Goal: Contribute content: Add original content to the website for others to see

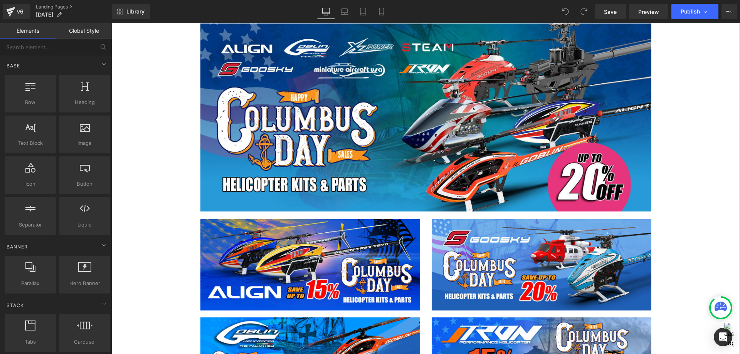
scroll to position [463, 0]
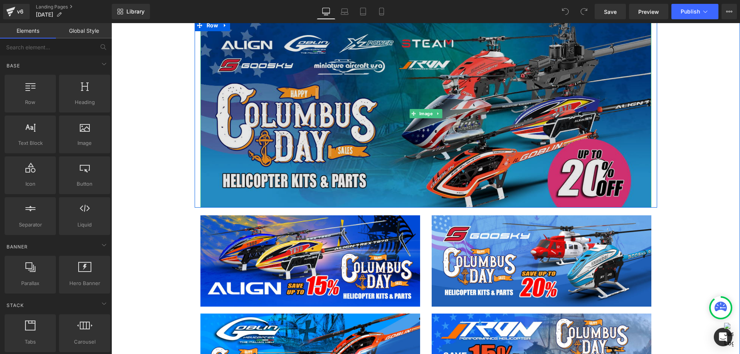
click at [421, 131] on img at bounding box center [425, 114] width 451 height 188
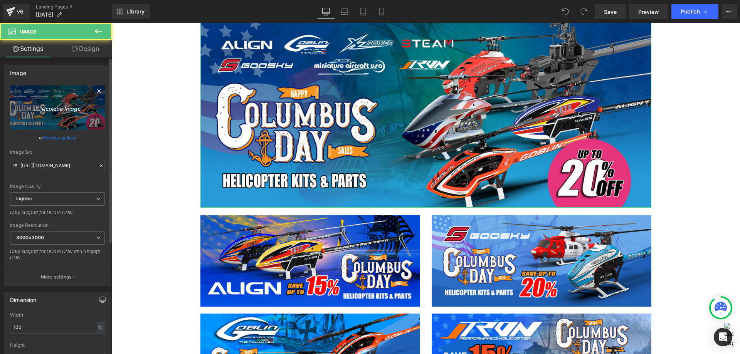
click at [44, 118] on link "Replace Image" at bounding box center [57, 108] width 95 height 44
type input "C:\fakepath\Heli All Brands-1200x500.jpg"
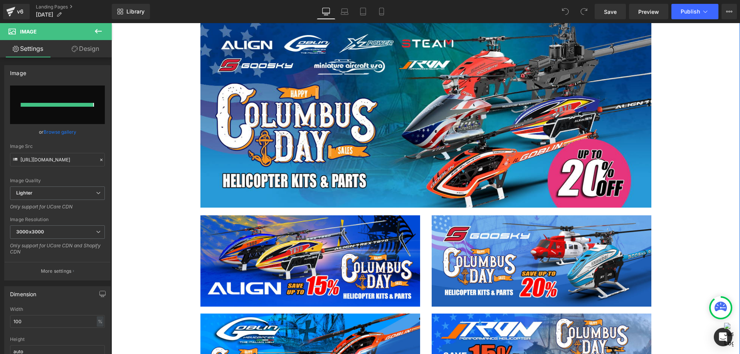
type input "[URL][DOMAIN_NAME]"
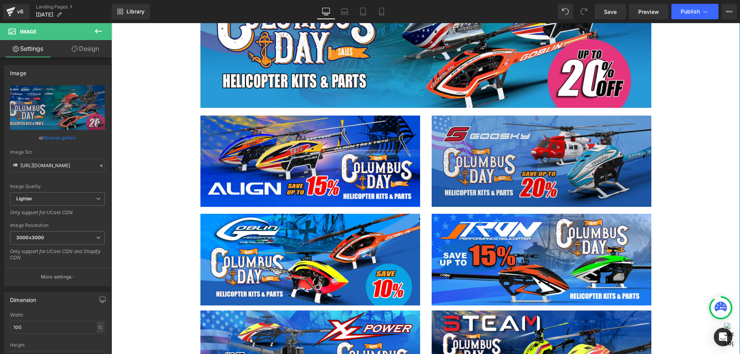
scroll to position [578, 0]
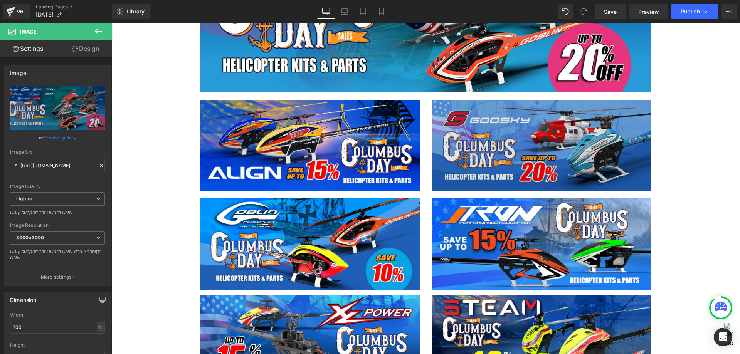
click at [480, 162] on img at bounding box center [542, 146] width 220 height 92
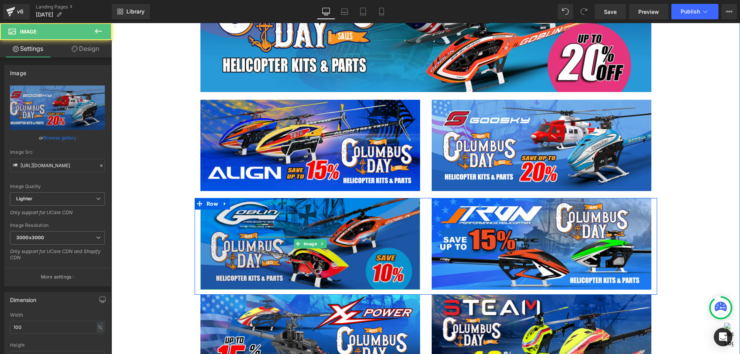
click at [357, 237] on img at bounding box center [310, 244] width 220 height 92
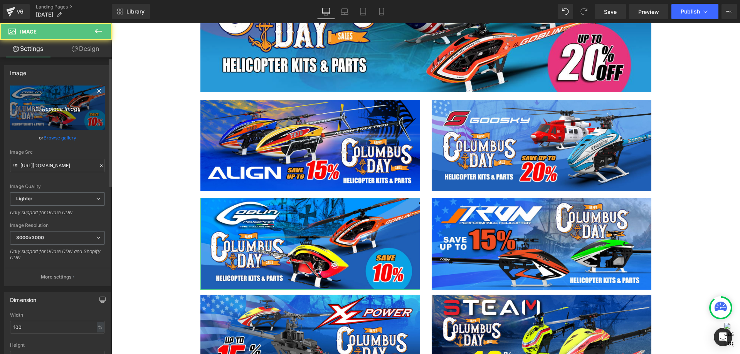
click at [54, 110] on icon "Replace Image" at bounding box center [58, 108] width 62 height 10
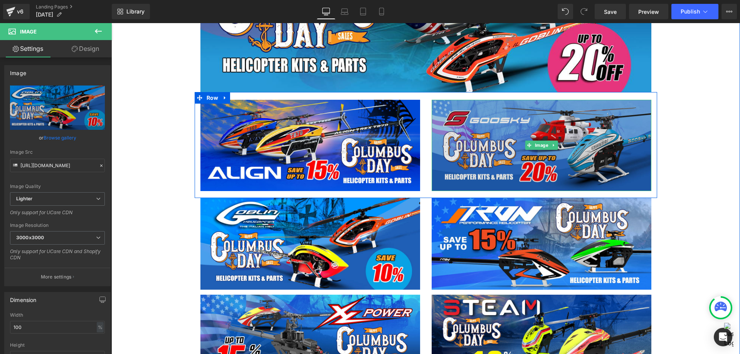
click at [570, 165] on img at bounding box center [542, 146] width 220 height 92
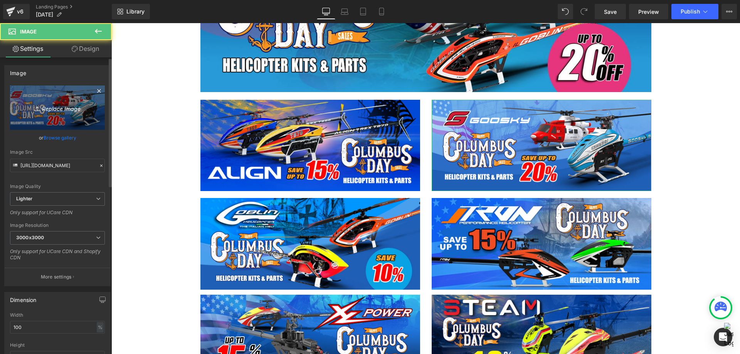
click at [56, 116] on link "Replace Image" at bounding box center [57, 108] width 95 height 44
type input "C:\fakepath\Goosky -1200x500.jpg"
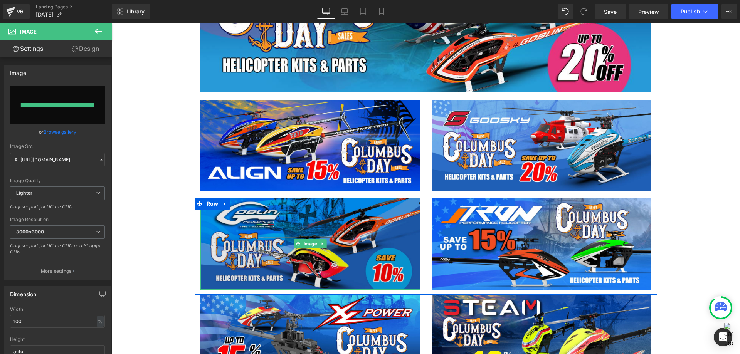
type input "[URL][DOMAIN_NAME]"
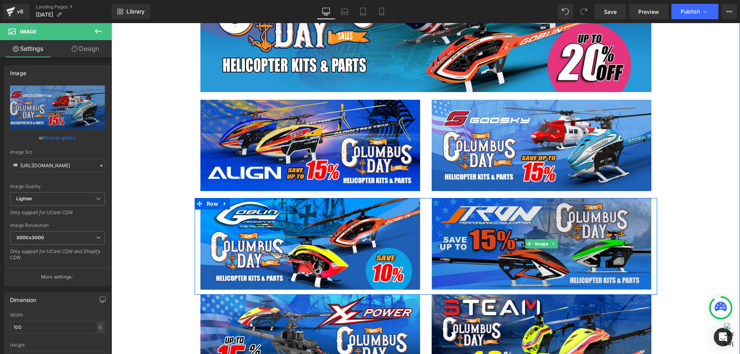
click at [464, 225] on img at bounding box center [542, 244] width 220 height 92
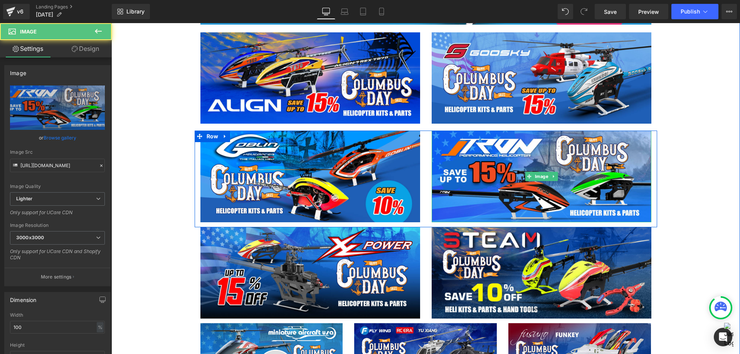
scroll to position [655, 0]
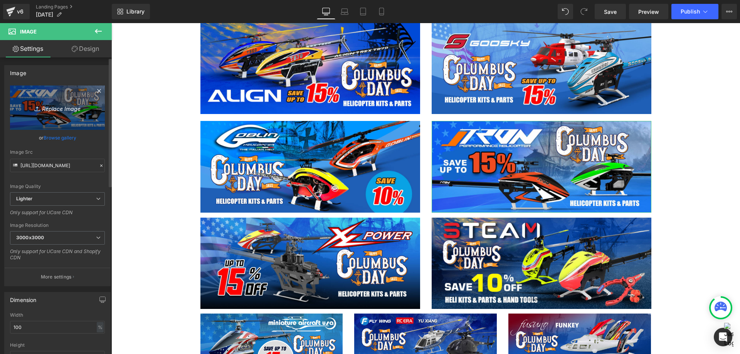
click at [67, 107] on icon "Replace Image" at bounding box center [58, 108] width 62 height 10
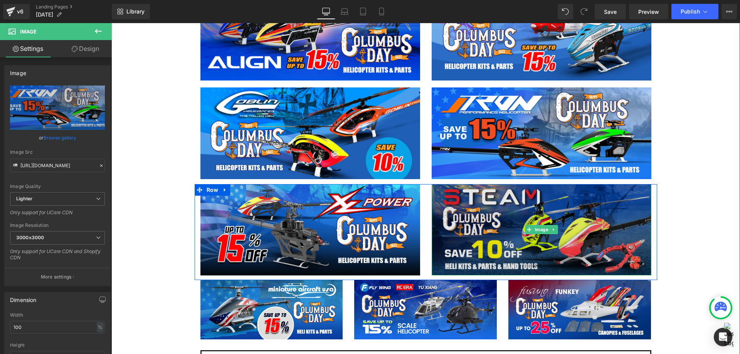
scroll to position [732, 0]
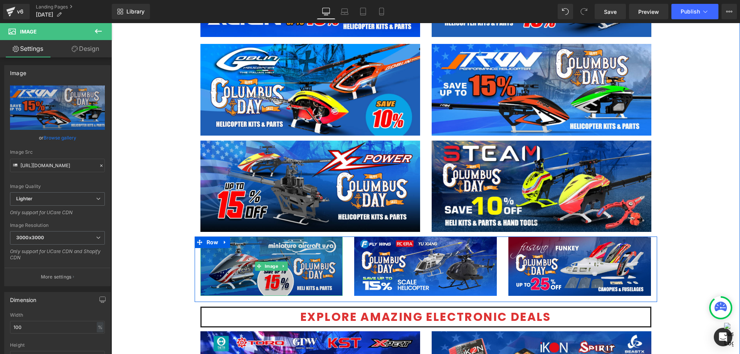
click at [293, 275] on img at bounding box center [271, 266] width 143 height 59
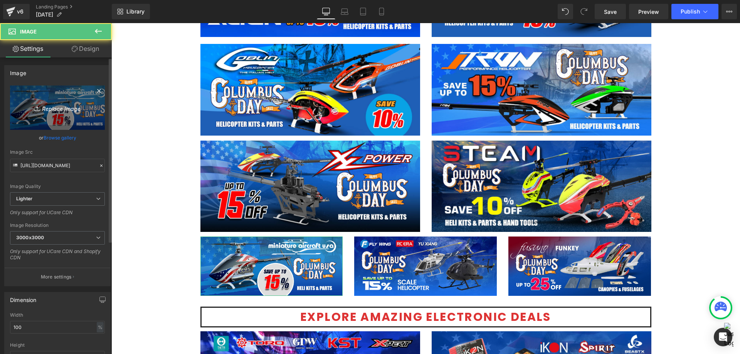
click at [50, 112] on icon "Replace Image" at bounding box center [58, 108] width 62 height 10
type input "C:\fakepath\Miniature Aircraft-1200x500.jpg"
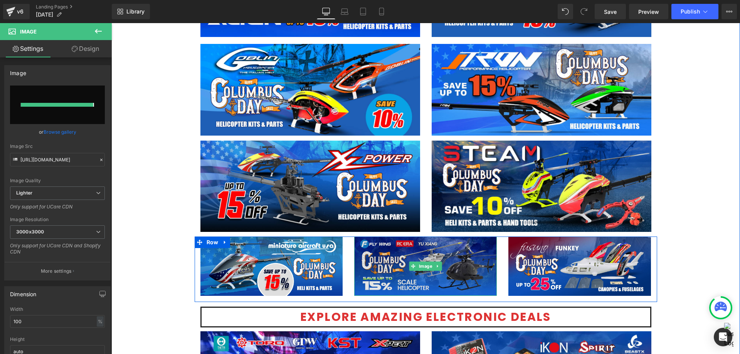
type input "[URL][DOMAIN_NAME]"
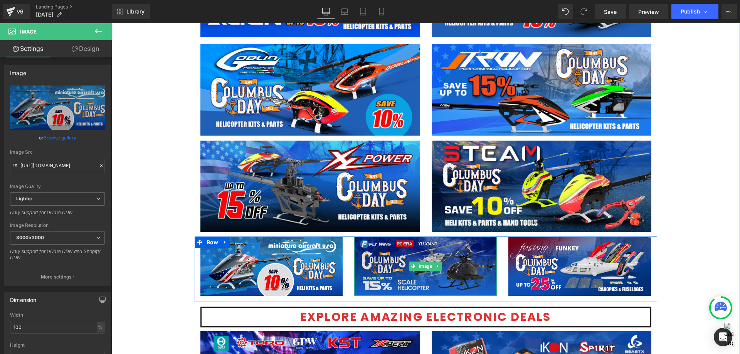
click at [456, 273] on img at bounding box center [425, 266] width 143 height 59
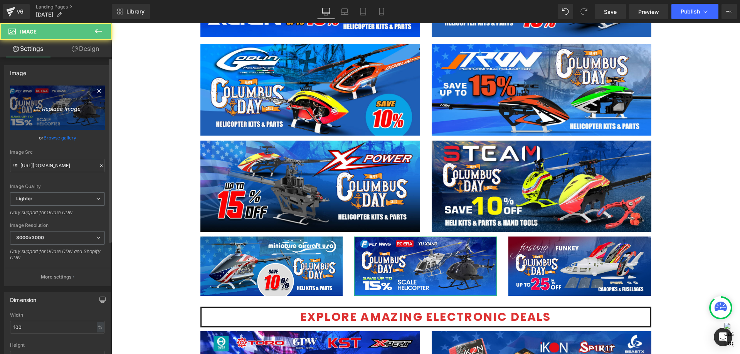
click at [66, 109] on icon "Replace Image" at bounding box center [58, 108] width 62 height 10
type input "C:\fakepath\Scale Heli -1200x500.jpg"
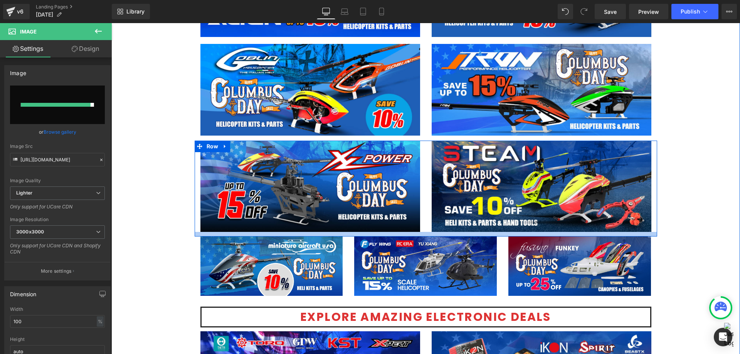
type input "[URL][DOMAIN_NAME]"
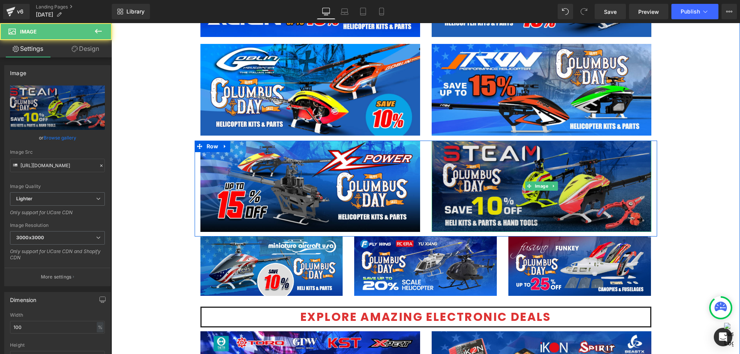
click at [477, 201] on img at bounding box center [542, 187] width 220 height 92
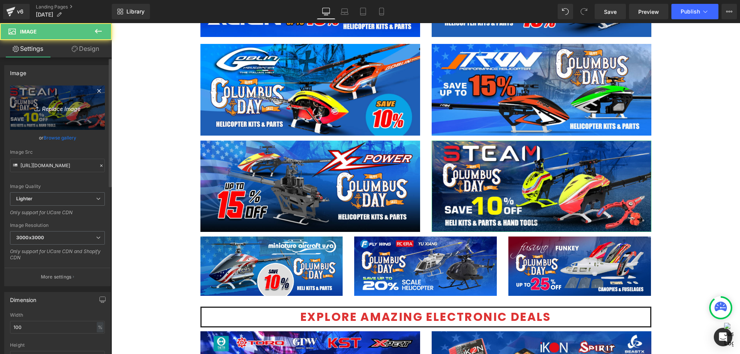
click at [63, 103] on icon "Replace Image" at bounding box center [58, 108] width 62 height 10
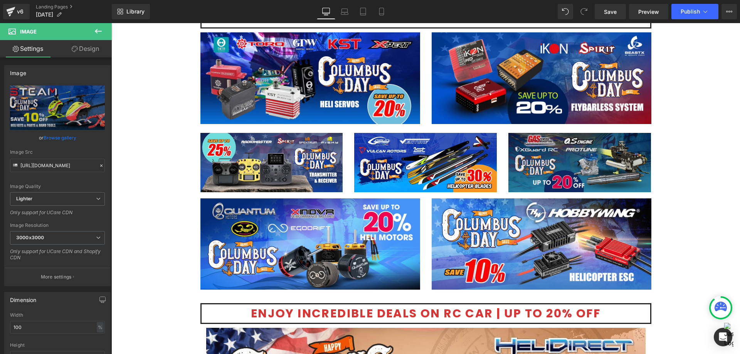
scroll to position [1041, 0]
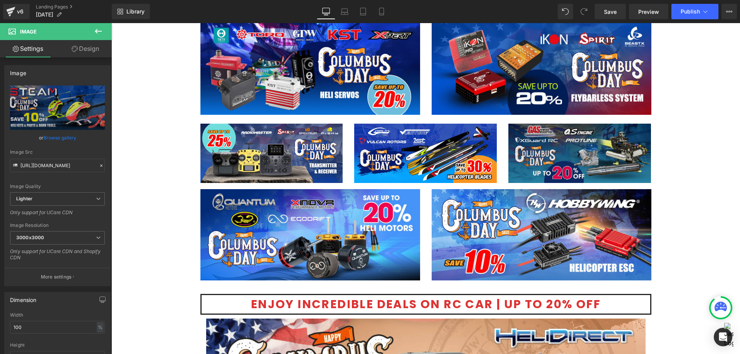
click at [566, 162] on img at bounding box center [579, 153] width 143 height 59
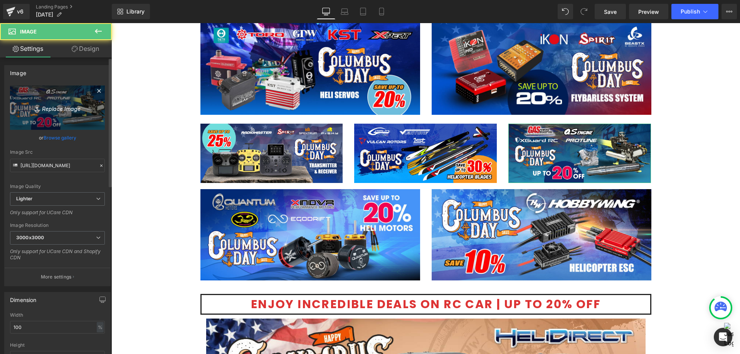
click at [68, 109] on icon "Replace Image" at bounding box center [58, 108] width 62 height 10
type input "C:\fakepath\Heli Banner-Nitro-1200x500 10off.jpg"
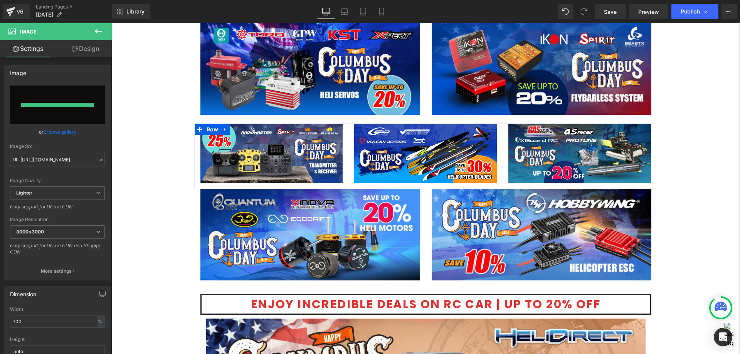
type input "[URL][DOMAIN_NAME]"
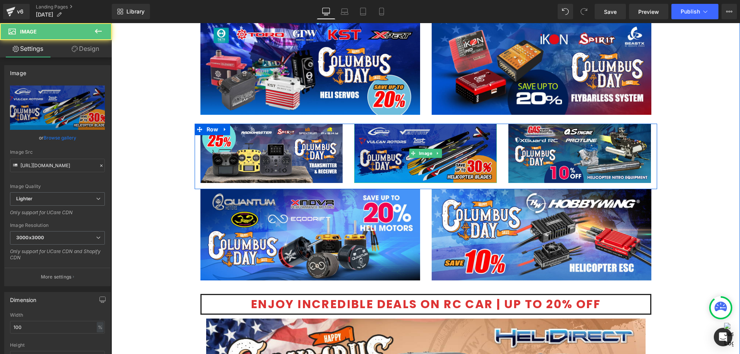
click at [431, 176] on img at bounding box center [425, 153] width 143 height 59
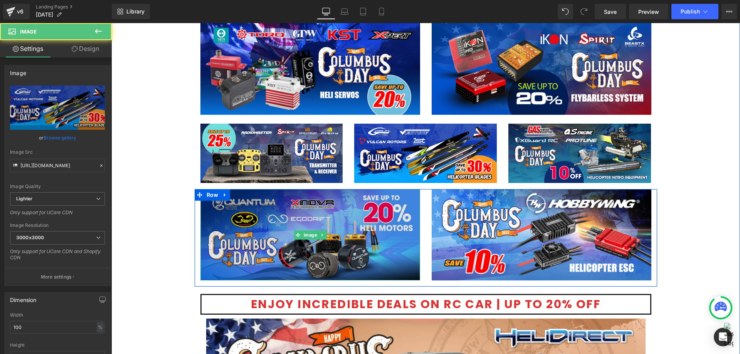
click at [357, 234] on img at bounding box center [310, 235] width 220 height 92
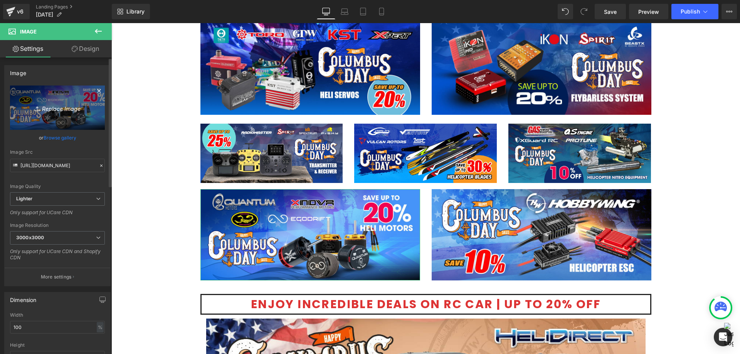
click at [67, 106] on icon "Replace Image" at bounding box center [58, 108] width 62 height 10
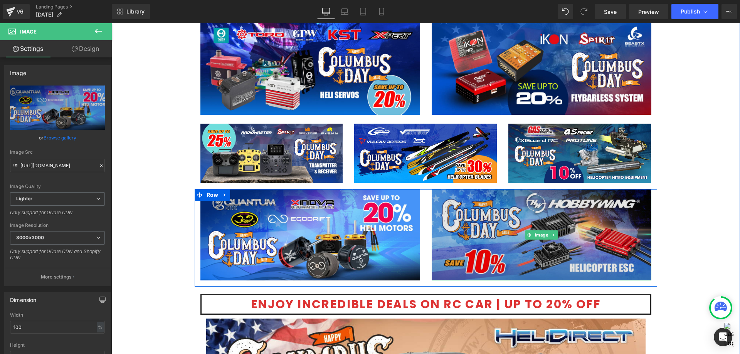
click at [541, 210] on img at bounding box center [542, 235] width 220 height 92
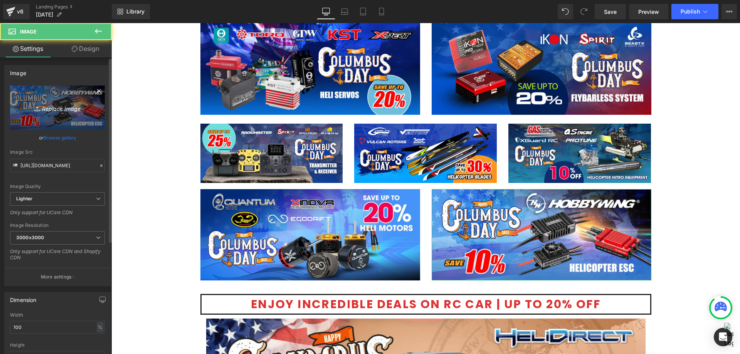
click at [60, 109] on icon "Replace Image" at bounding box center [58, 108] width 62 height 10
type input "C:\fakepath\Helicopter ESC-1200x500.jpg"
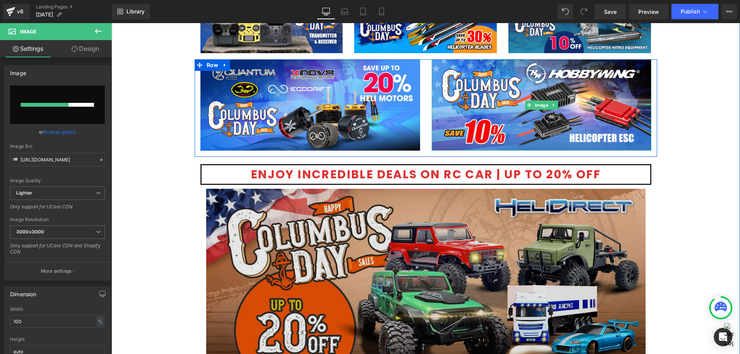
scroll to position [1195, 0]
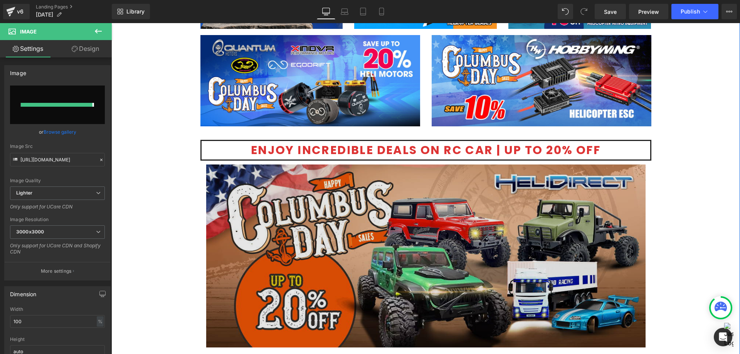
type input "[URL][DOMAIN_NAME]"
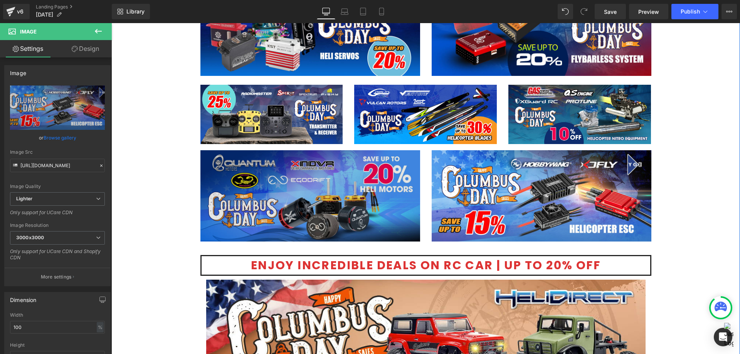
scroll to position [1079, 0]
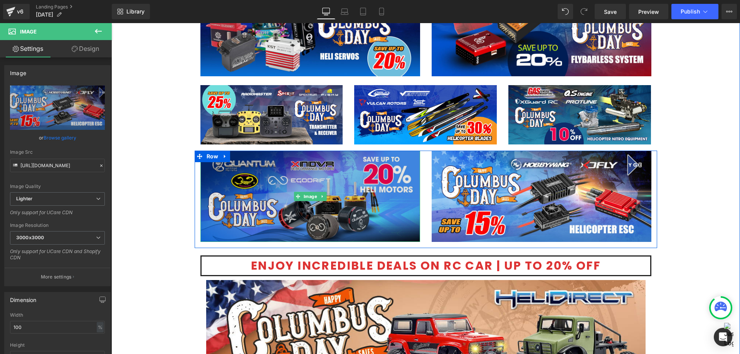
click at [347, 212] on img at bounding box center [310, 197] width 220 height 92
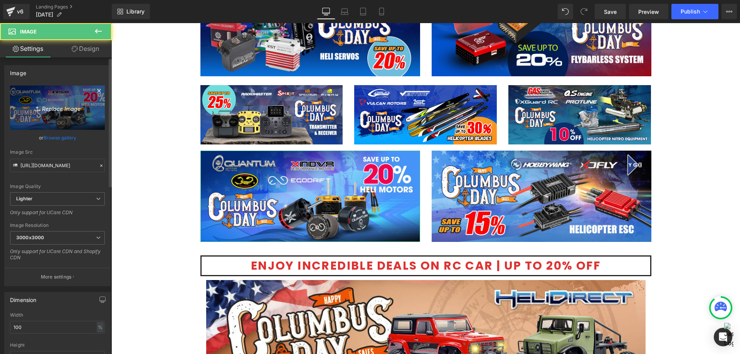
click at [47, 110] on icon "Replace Image" at bounding box center [58, 108] width 62 height 10
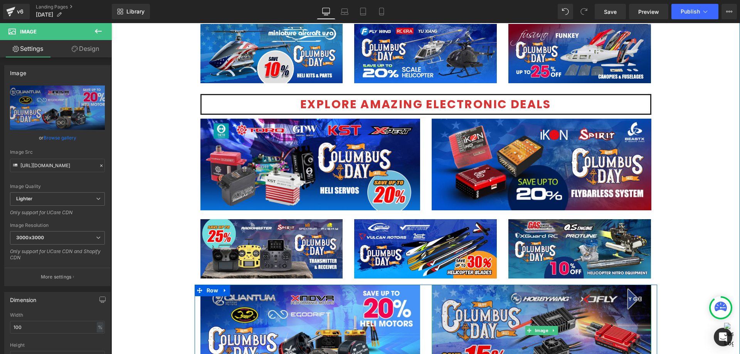
scroll to position [925, 0]
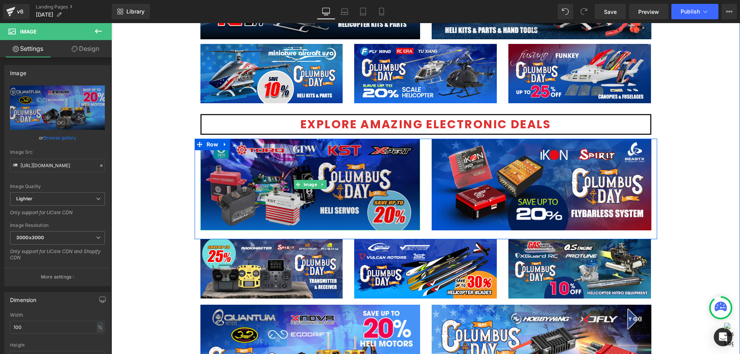
click at [368, 173] on img at bounding box center [310, 185] width 220 height 92
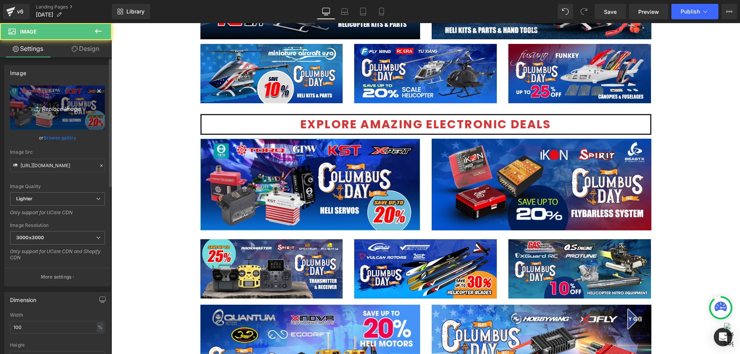
click at [41, 108] on icon "Replace Image" at bounding box center [58, 108] width 62 height 10
type input "C:\fakepath\Servos-1200x500.jpg"
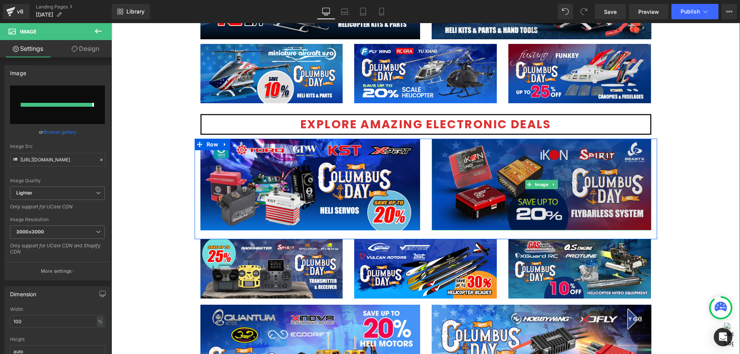
type input "[URL][DOMAIN_NAME]"
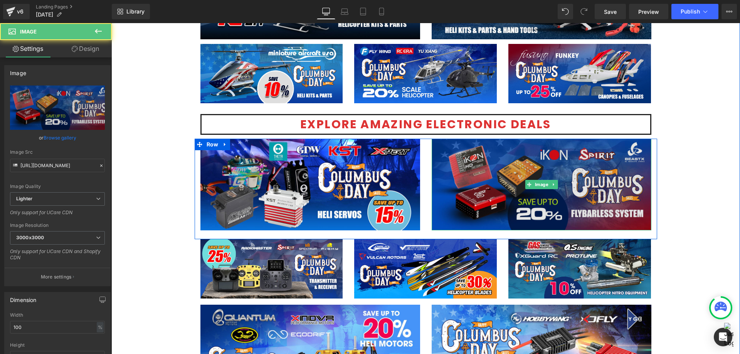
drag, startPoint x: 581, startPoint y: 202, endPoint x: 569, endPoint y: 198, distance: 12.9
click at [582, 202] on img at bounding box center [542, 185] width 220 height 92
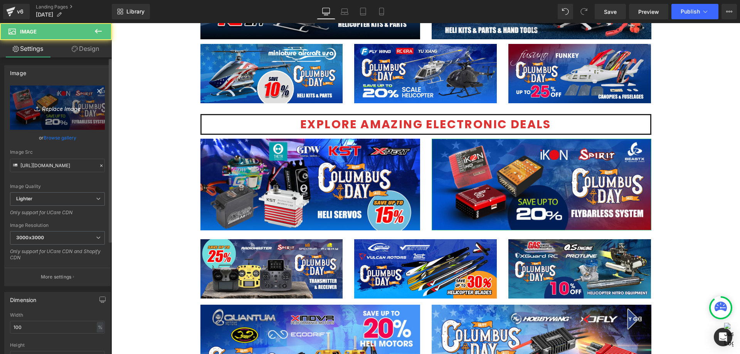
click at [71, 104] on icon "Replace Image" at bounding box center [58, 108] width 62 height 10
type input "C:\fakepath\Flybarless-1200x500.jpg"
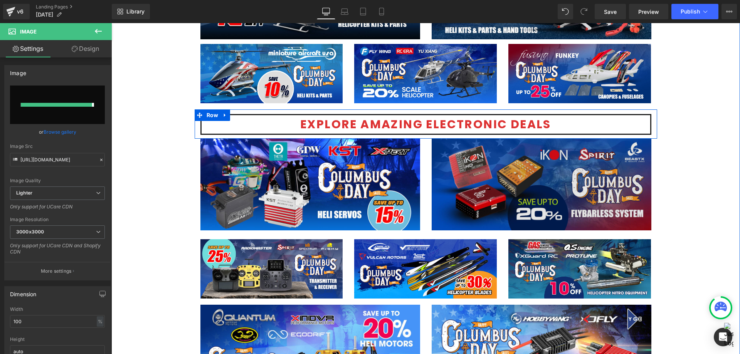
type input "[URL][DOMAIN_NAME]"
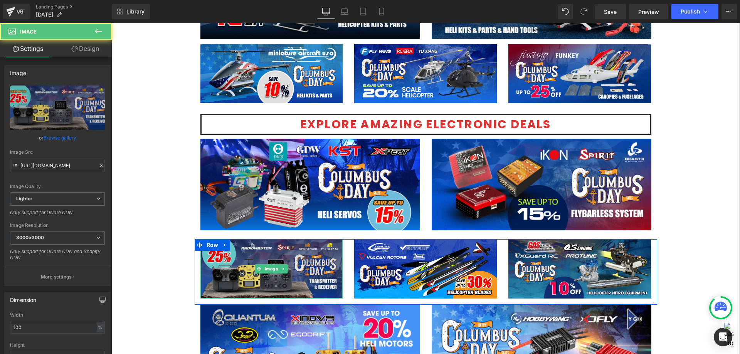
click at [281, 274] on img at bounding box center [271, 268] width 143 height 59
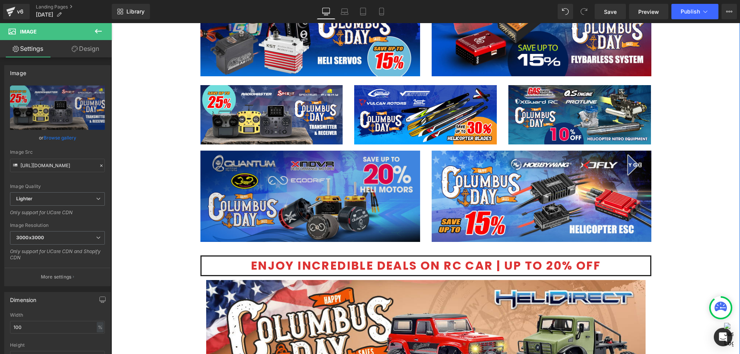
scroll to position [1041, 0]
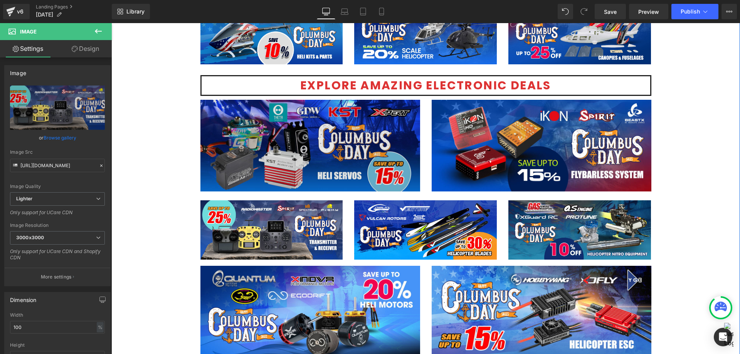
click at [277, 128] on img at bounding box center [310, 146] width 220 height 92
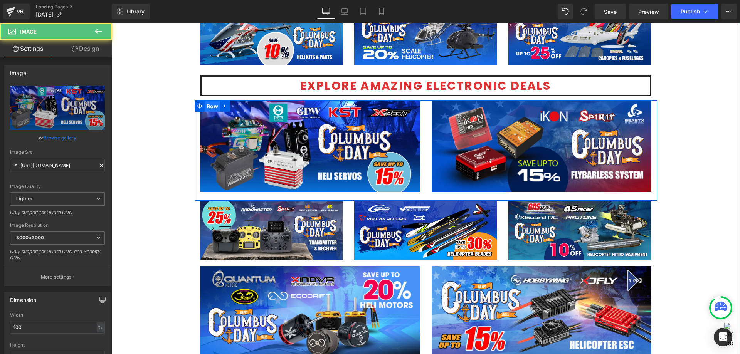
click at [210, 106] on span "Row" at bounding box center [213, 107] width 16 height 12
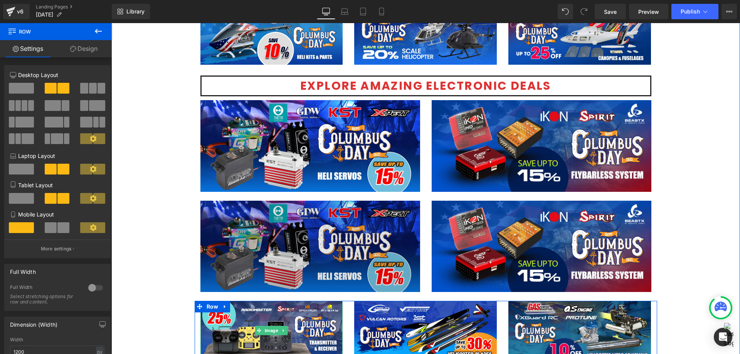
click at [298, 235] on img at bounding box center [310, 247] width 220 height 92
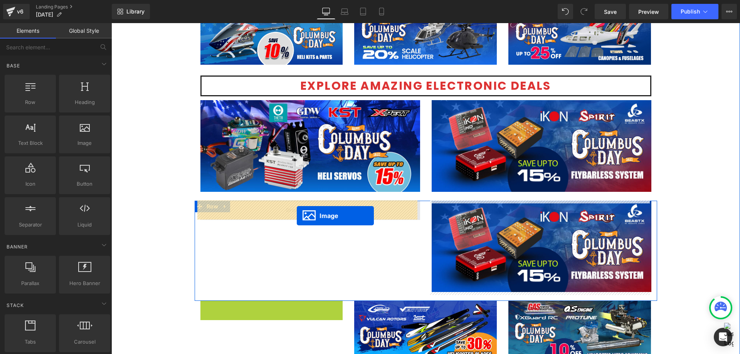
drag, startPoint x: 271, startPoint y: 333, endPoint x: 297, endPoint y: 216, distance: 120.3
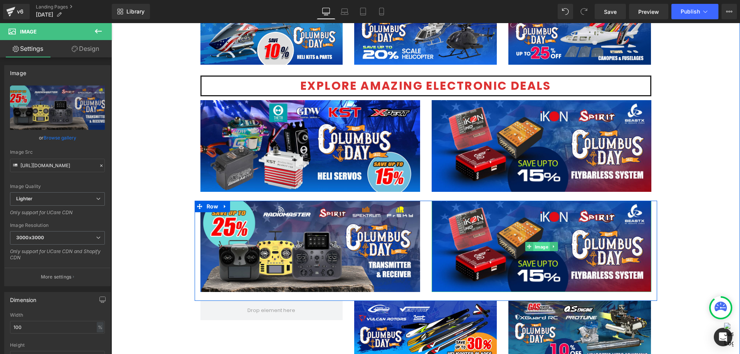
click at [542, 246] on span "Image" at bounding box center [541, 246] width 17 height 9
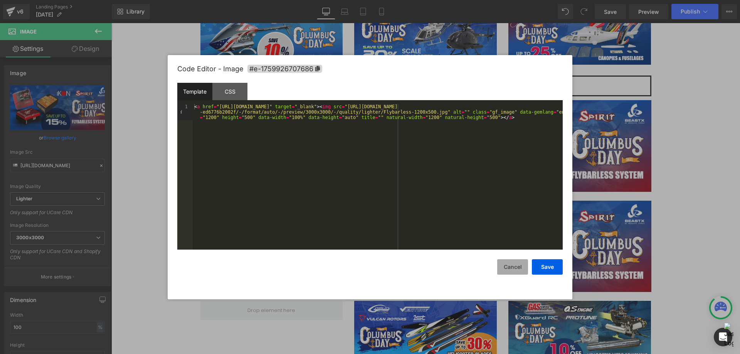
drag, startPoint x: 421, startPoint y: 225, endPoint x: 513, endPoint y: 271, distance: 103.4
click at [513, 271] on button "Cancel" at bounding box center [512, 266] width 31 height 15
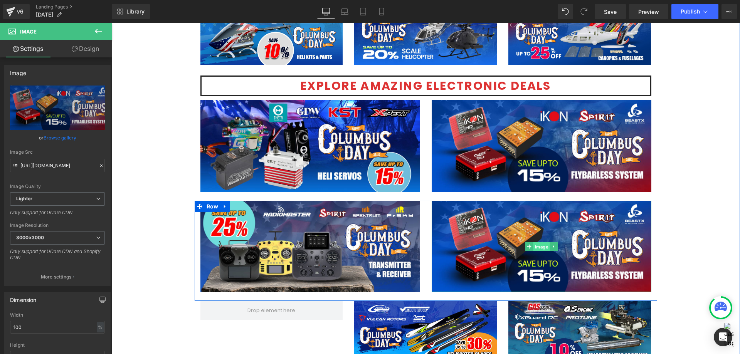
click at [534, 244] on span "Image" at bounding box center [541, 246] width 17 height 9
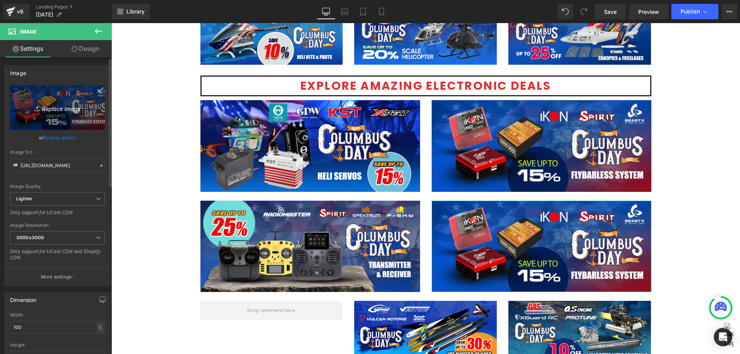
click at [48, 104] on icon "Replace Image" at bounding box center [58, 108] width 62 height 10
type input "C:\fakepath\TORQ Servos-1200x500.jpg"
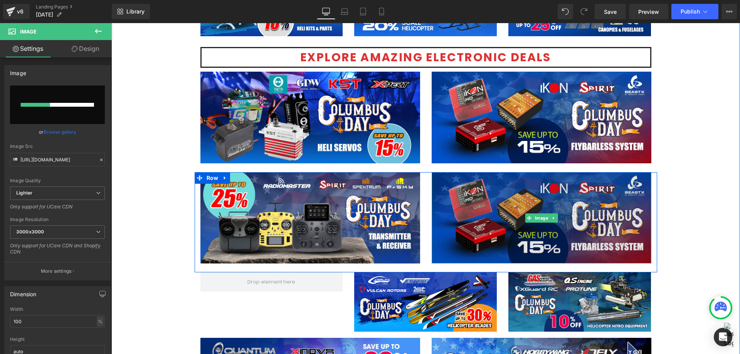
scroll to position [1079, 0]
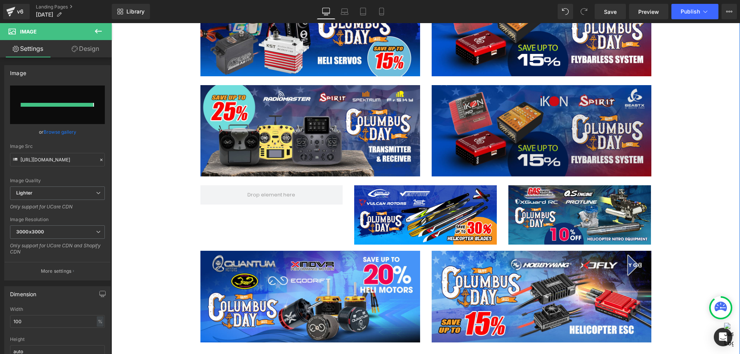
type input "[URL][DOMAIN_NAME]"
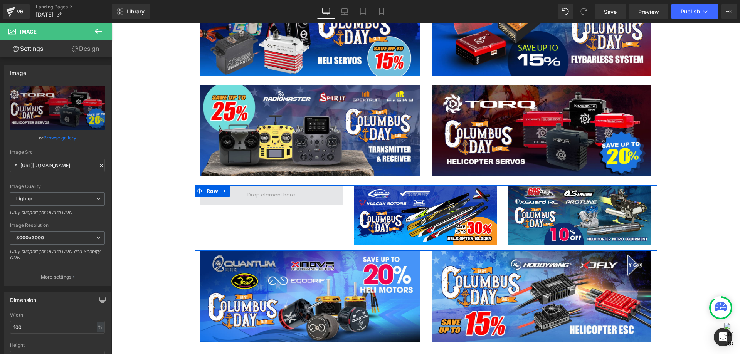
click at [265, 194] on span at bounding box center [271, 194] width 53 height 13
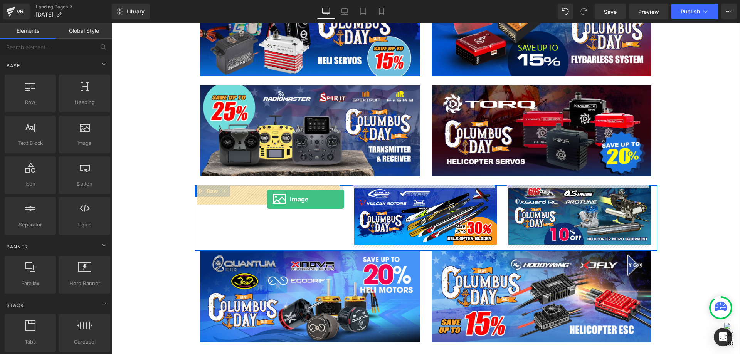
drag, startPoint x: 182, startPoint y: 156, endPoint x: 267, endPoint y: 199, distance: 95.2
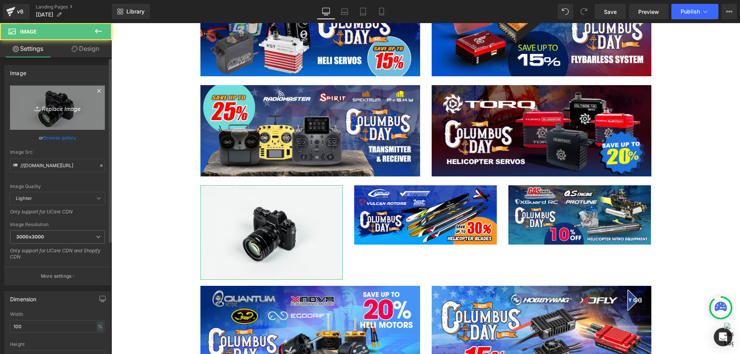
click at [57, 107] on icon "Replace Image" at bounding box center [58, 108] width 62 height 10
type input "C:\fakepath\simulator-Columbus- 10off-1200x500.jpg"
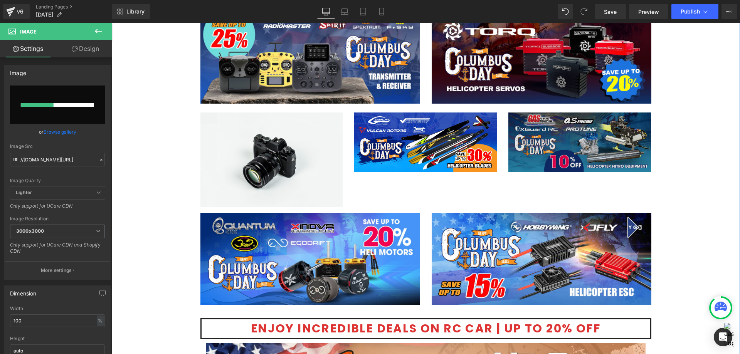
scroll to position [1156, 0]
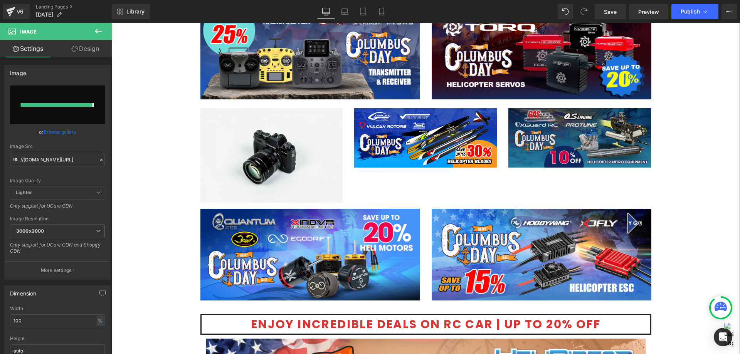
type input "[URL][DOMAIN_NAME]"
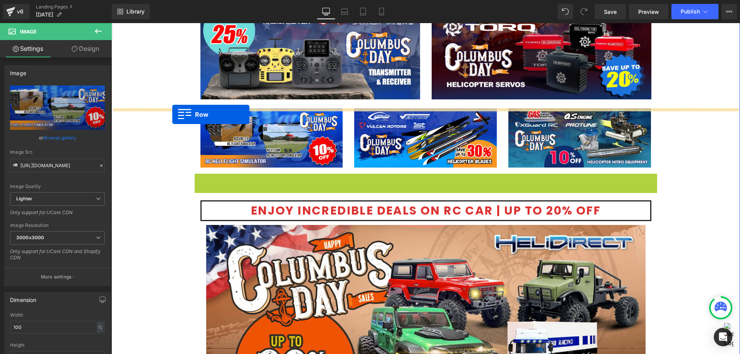
drag, startPoint x: 196, startPoint y: 182, endPoint x: 172, endPoint y: 114, distance: 71.4
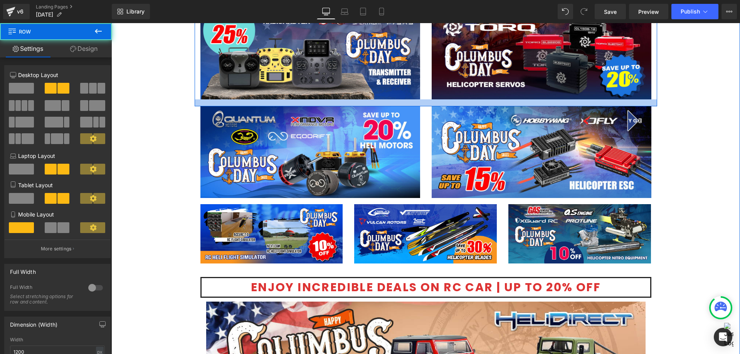
click at [421, 99] on div at bounding box center [426, 102] width 463 height 7
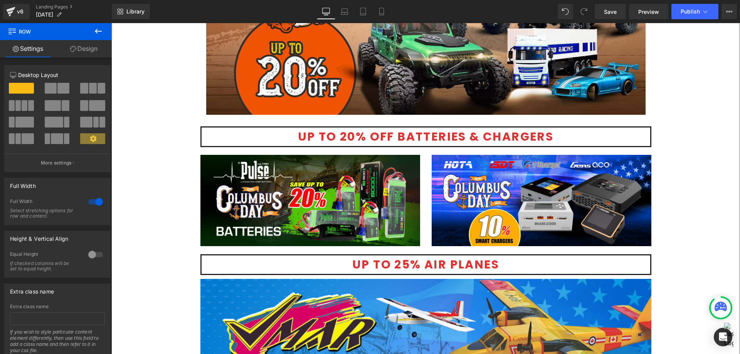
scroll to position [1619, 0]
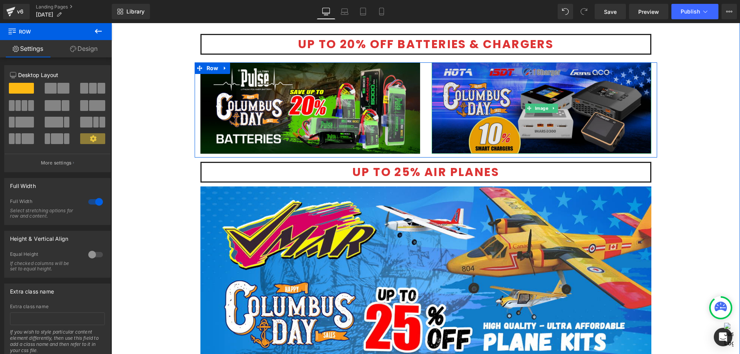
click at [530, 118] on img at bounding box center [542, 108] width 220 height 92
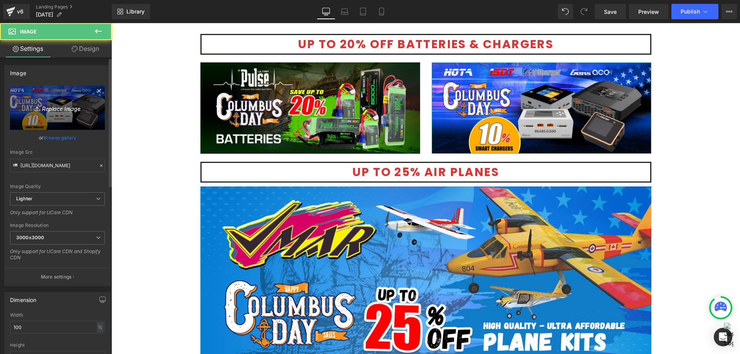
click at [65, 108] on icon "Replace Image" at bounding box center [58, 108] width 62 height 10
click at [62, 107] on icon "Replace Image" at bounding box center [58, 108] width 62 height 10
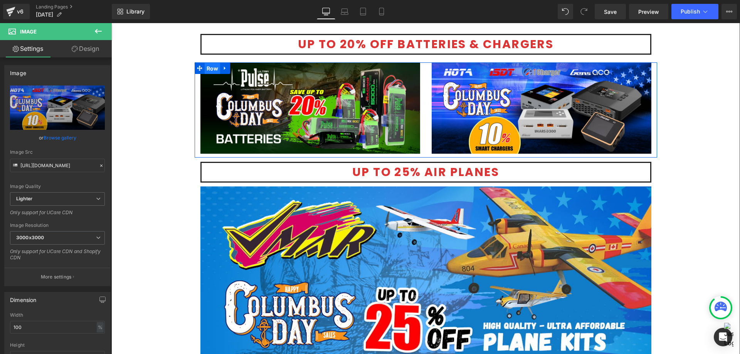
click at [211, 69] on span "Row" at bounding box center [213, 69] width 16 height 12
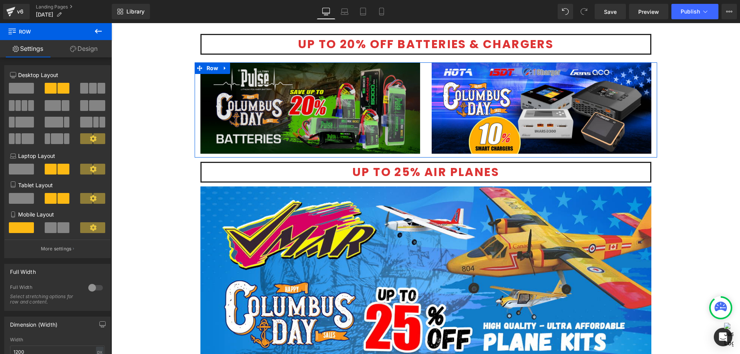
drag, startPoint x: 309, startPoint y: 167, endPoint x: 198, endPoint y: 143, distance: 113.8
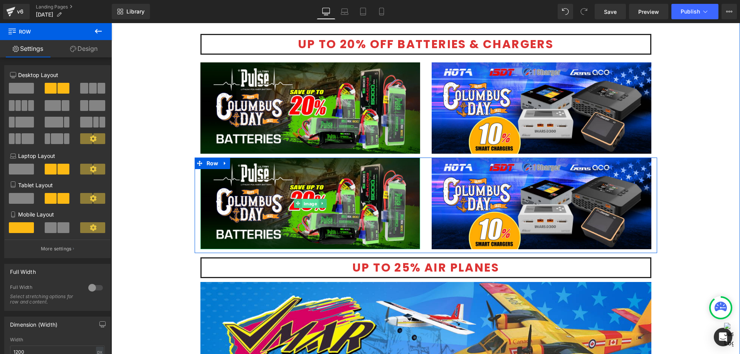
click at [302, 204] on span "Image" at bounding box center [310, 203] width 17 height 9
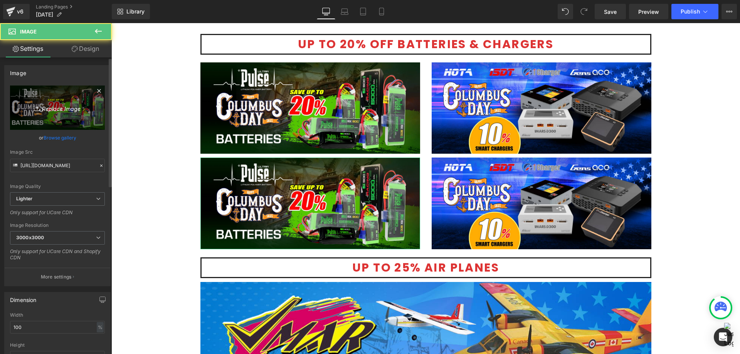
click at [53, 108] on icon "Replace Image" at bounding box center [58, 108] width 62 height 10
type input "C:\fakepath\Gens Ace-1200x500.jpg"
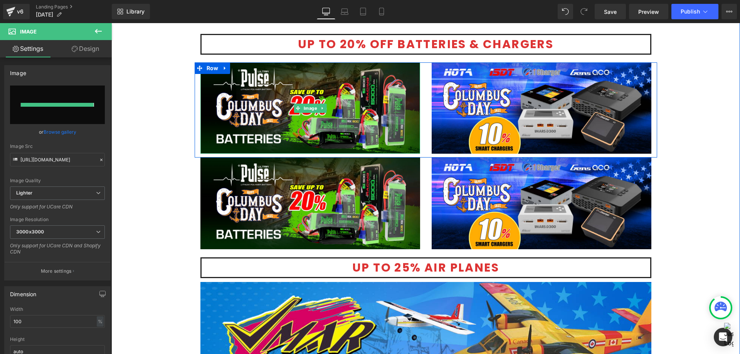
type input "[URL][DOMAIN_NAME]"
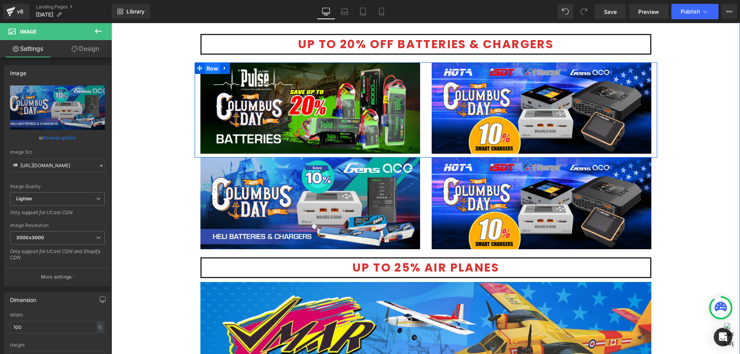
click at [208, 69] on span "Row" at bounding box center [213, 69] width 16 height 12
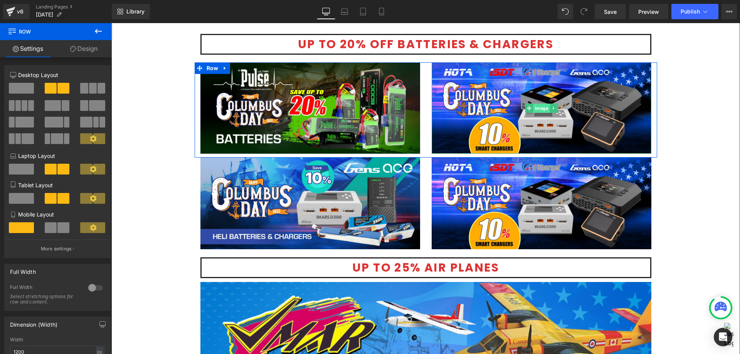
click at [537, 108] on span "Image" at bounding box center [541, 108] width 17 height 9
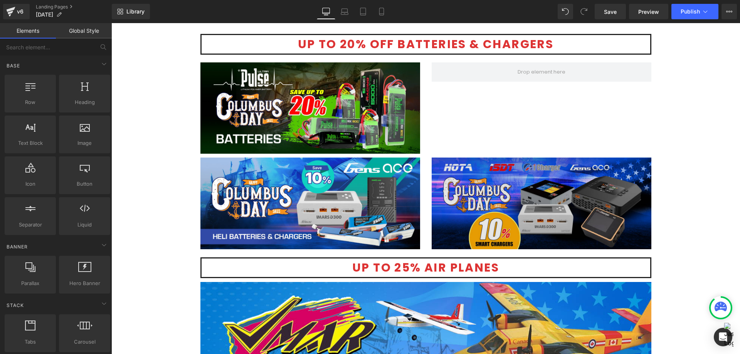
drag, startPoint x: 634, startPoint y: 217, endPoint x: 505, endPoint y: 184, distance: 133.7
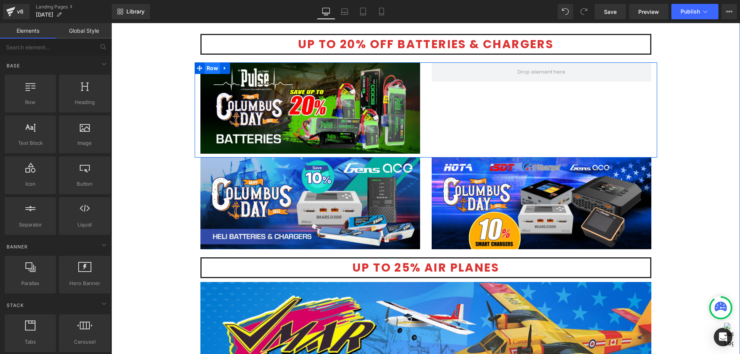
click at [210, 70] on span "Row" at bounding box center [213, 68] width 16 height 12
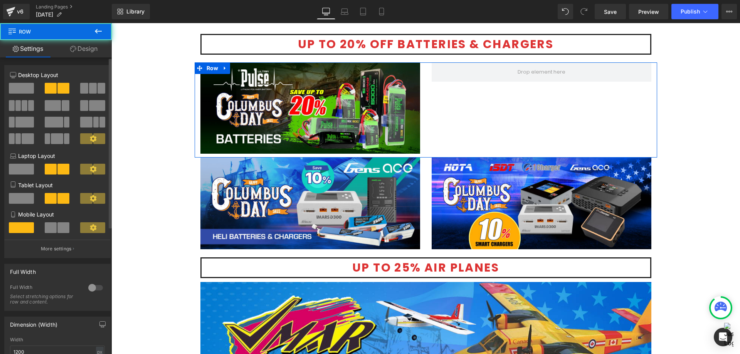
click at [20, 93] on span at bounding box center [21, 88] width 25 height 11
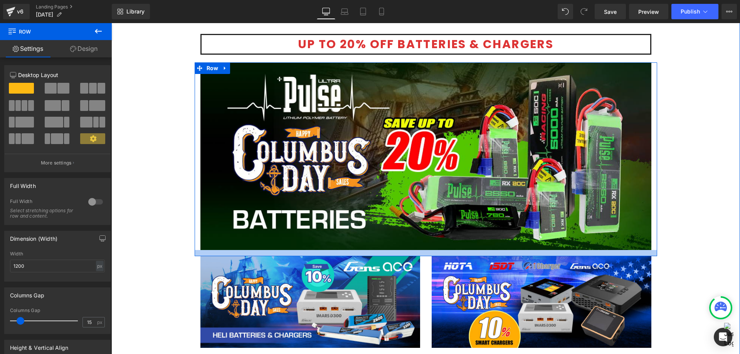
click at [423, 254] on div at bounding box center [426, 253] width 463 height 6
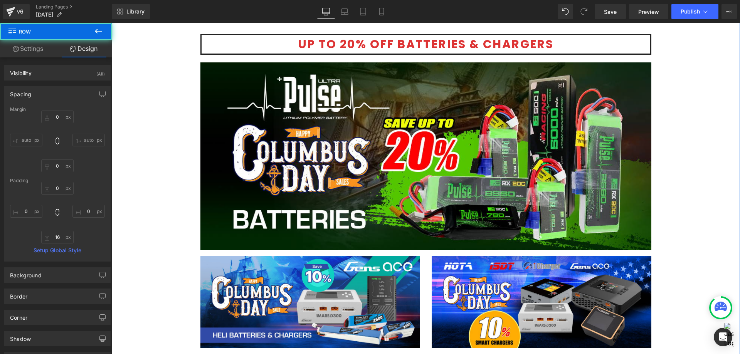
drag, startPoint x: 727, startPoint y: 236, endPoint x: 722, endPoint y: 236, distance: 4.2
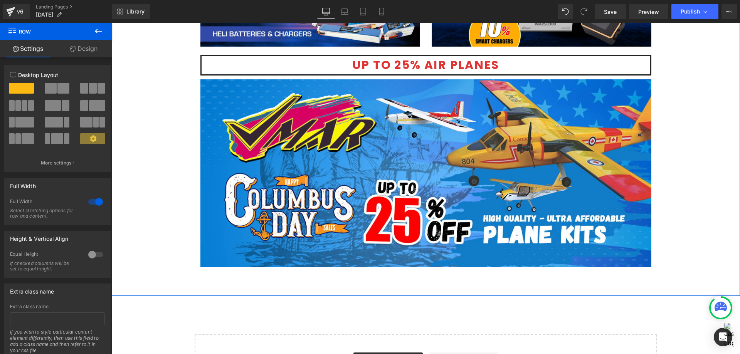
scroll to position [1773, 0]
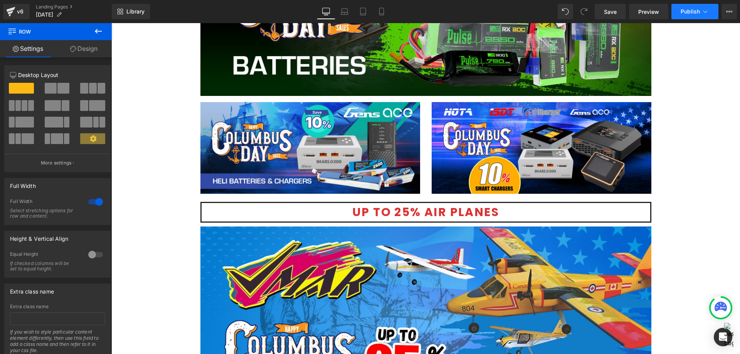
click at [687, 16] on button "Publish" at bounding box center [694, 11] width 47 height 15
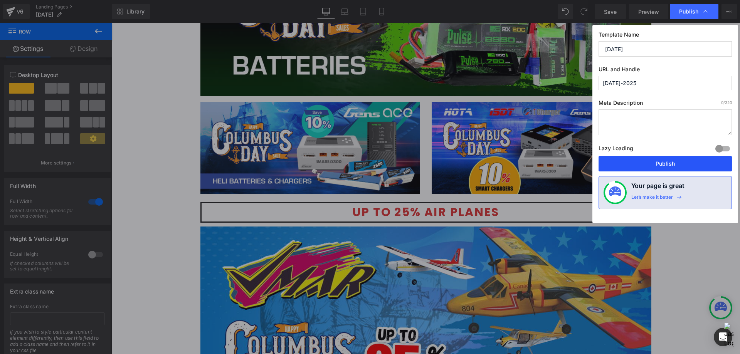
drag, startPoint x: 638, startPoint y: 167, endPoint x: 335, endPoint y: 2, distance: 344.6
click at [638, 167] on button "Publish" at bounding box center [665, 163] width 133 height 15
